Goal: Transaction & Acquisition: Purchase product/service

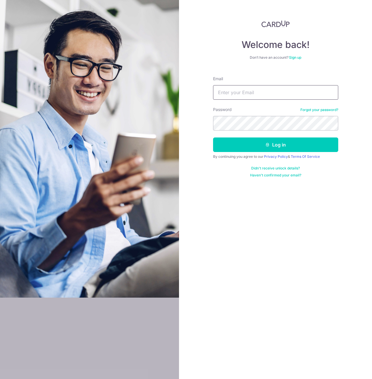
drag, startPoint x: 0, startPoint y: 0, endPoint x: 265, endPoint y: 88, distance: 279.0
click at [265, 88] on input "Email" at bounding box center [275, 92] width 125 height 15
click at [213, 138] on button "Log in" at bounding box center [275, 145] width 125 height 15
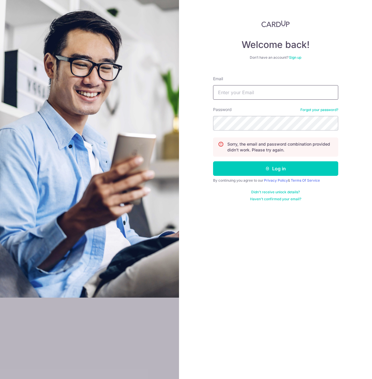
drag, startPoint x: 261, startPoint y: 96, endPoint x: 260, endPoint y: 100, distance: 4.2
click at [261, 95] on input "Email" at bounding box center [275, 92] width 125 height 15
type input "yelver@gmail.com"
click at [213, 161] on button "Log in" at bounding box center [275, 168] width 125 height 15
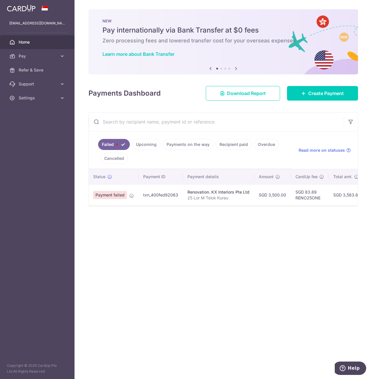
scroll to position [0, 9]
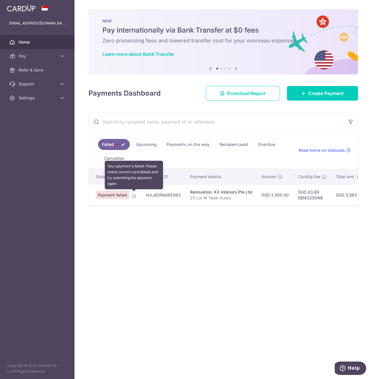
click at [133, 196] on icon at bounding box center [134, 195] width 5 height 5
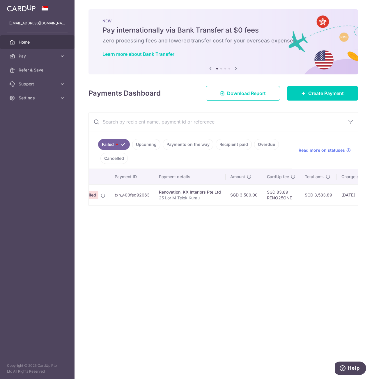
scroll to position [0, 132]
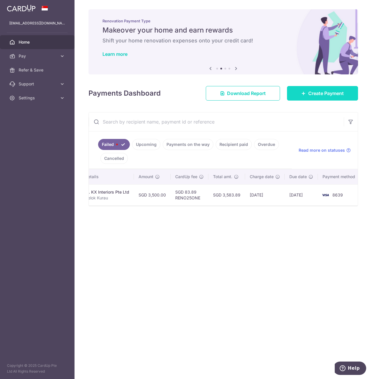
click at [329, 94] on span "Create Payment" at bounding box center [325, 93] width 35 height 7
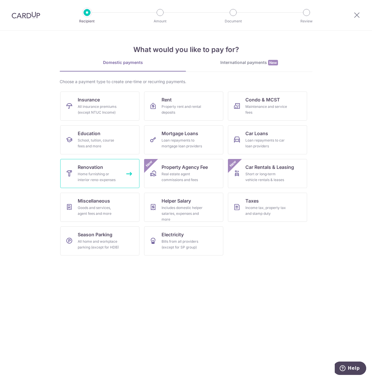
click at [113, 177] on div "Home furnishing or interior reno-expenses" at bounding box center [99, 177] width 42 height 12
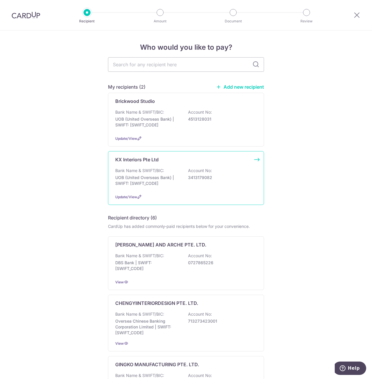
click at [155, 170] on p "Bank Name & SWIFT/BIC:" at bounding box center [139, 171] width 49 height 6
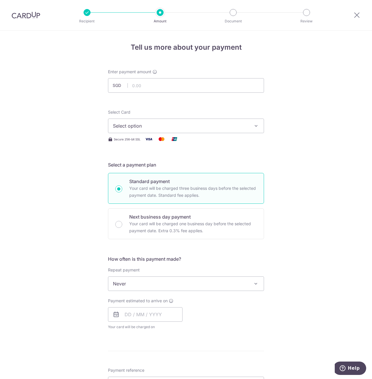
click at [148, 125] on span "Select option" at bounding box center [181, 125] width 136 height 7
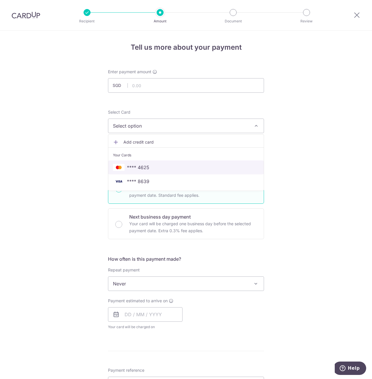
click at [135, 164] on span "**** 4625" at bounding box center [138, 167] width 22 height 7
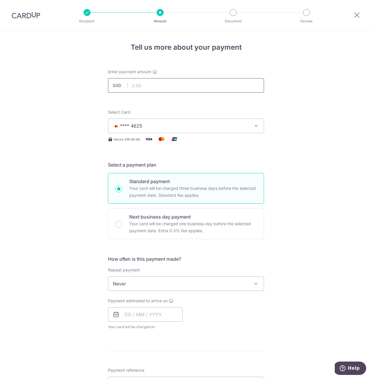
click at [197, 89] on input "text" at bounding box center [186, 85] width 156 height 15
click at [154, 316] on input "text" at bounding box center [145, 314] width 74 height 15
click at [132, 376] on link "13" at bounding box center [131, 379] width 9 height 9
type input "[DATE]"
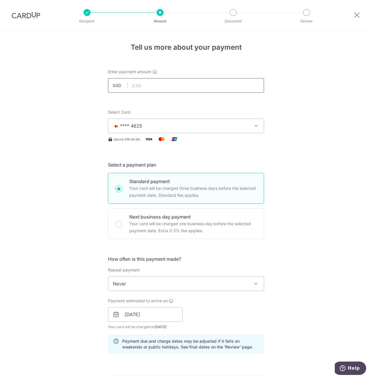
click at [152, 83] on input "text" at bounding box center [186, 85] width 156 height 15
click at [187, 87] on input "text" at bounding box center [186, 85] width 156 height 15
click at [340, 140] on div "Tell us more about your payment Enter payment amount SGD 3500 Select Card **** …" at bounding box center [186, 325] width 372 height 589
type input "3,500.00"
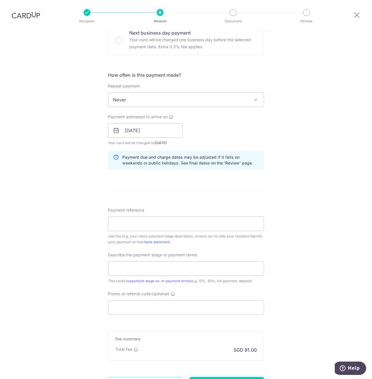
scroll to position [204, 0]
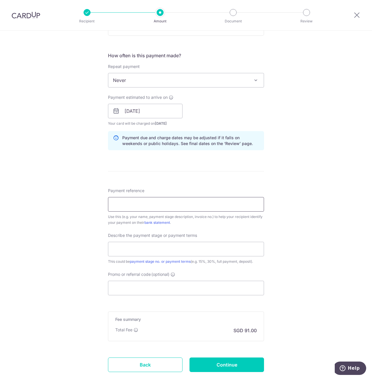
click at [208, 207] on input "Payment reference" at bounding box center [186, 204] width 156 height 15
drag, startPoint x: 297, startPoint y: 197, endPoint x: 290, endPoint y: 198, distance: 7.0
click at [297, 197] on div "Tell us more about your payment Enter payment amount SGD 3,500.00 3500.00 Selec…" at bounding box center [186, 121] width 372 height 589
drag, startPoint x: 186, startPoint y: 206, endPoint x: 181, endPoint y: 206, distance: 4.1
click at [186, 206] on input "Payment reference" at bounding box center [186, 204] width 156 height 15
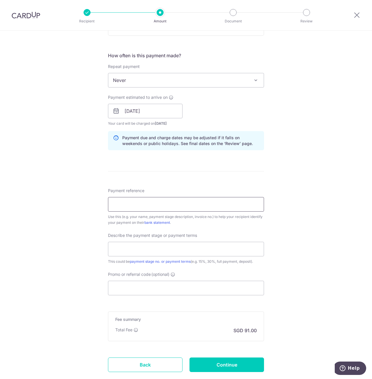
click at [163, 203] on input "Payment reference" at bounding box center [186, 204] width 156 height 15
type input "25 Lor M Telok Kurau"
click at [172, 252] on input "text" at bounding box center [186, 249] width 156 height 15
type input "Downpayment"
click at [190, 285] on input "Promo or referral code (optional)" at bounding box center [186, 288] width 156 height 15
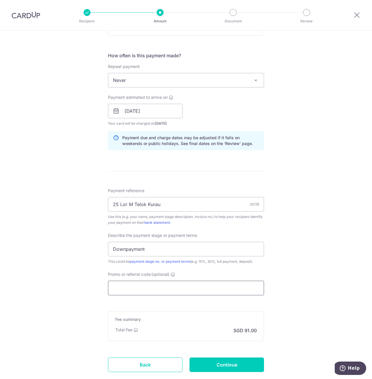
paste input "RENO25ONE"
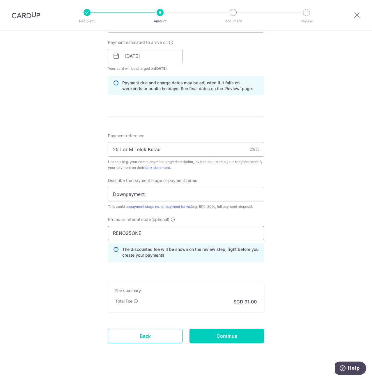
scroll to position [266, 0]
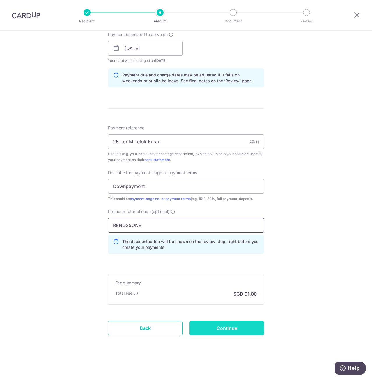
type input "RENO25ONE"
click at [235, 327] on input "Continue" at bounding box center [226, 328] width 74 height 15
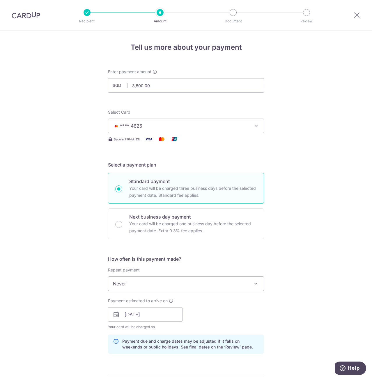
scroll to position [274, 0]
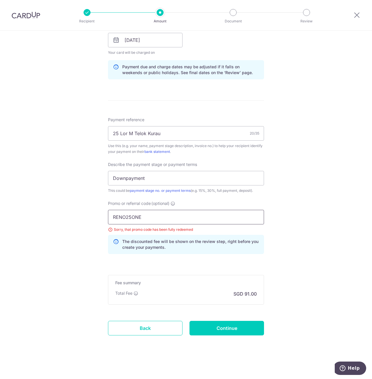
click at [159, 214] on input "RENO25ONE" at bounding box center [186, 217] width 156 height 15
paste input "OFF225"
type input "OFF225"
click at [233, 325] on input "Continue" at bounding box center [226, 328] width 74 height 15
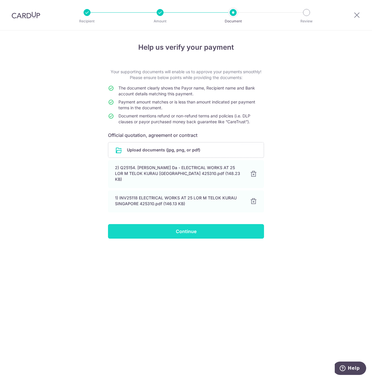
click at [210, 227] on input "Continue" at bounding box center [186, 231] width 156 height 15
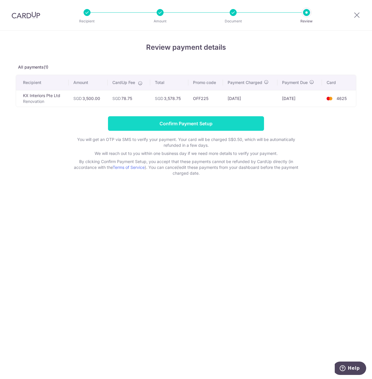
click at [204, 121] on input "Confirm Payment Setup" at bounding box center [186, 123] width 156 height 15
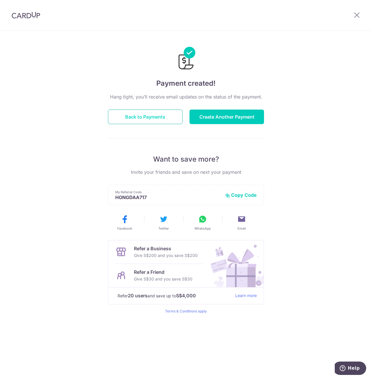
click at [169, 117] on button "Back to Payments" at bounding box center [145, 117] width 74 height 15
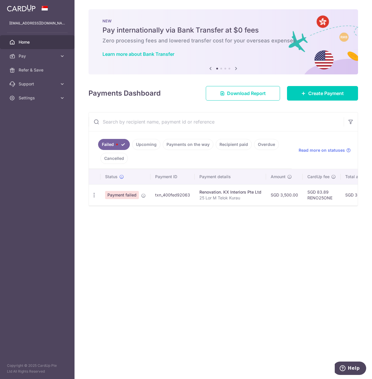
click at [145, 145] on link "Upcoming" at bounding box center [146, 144] width 28 height 11
